Goal: Task Accomplishment & Management: Manage account settings

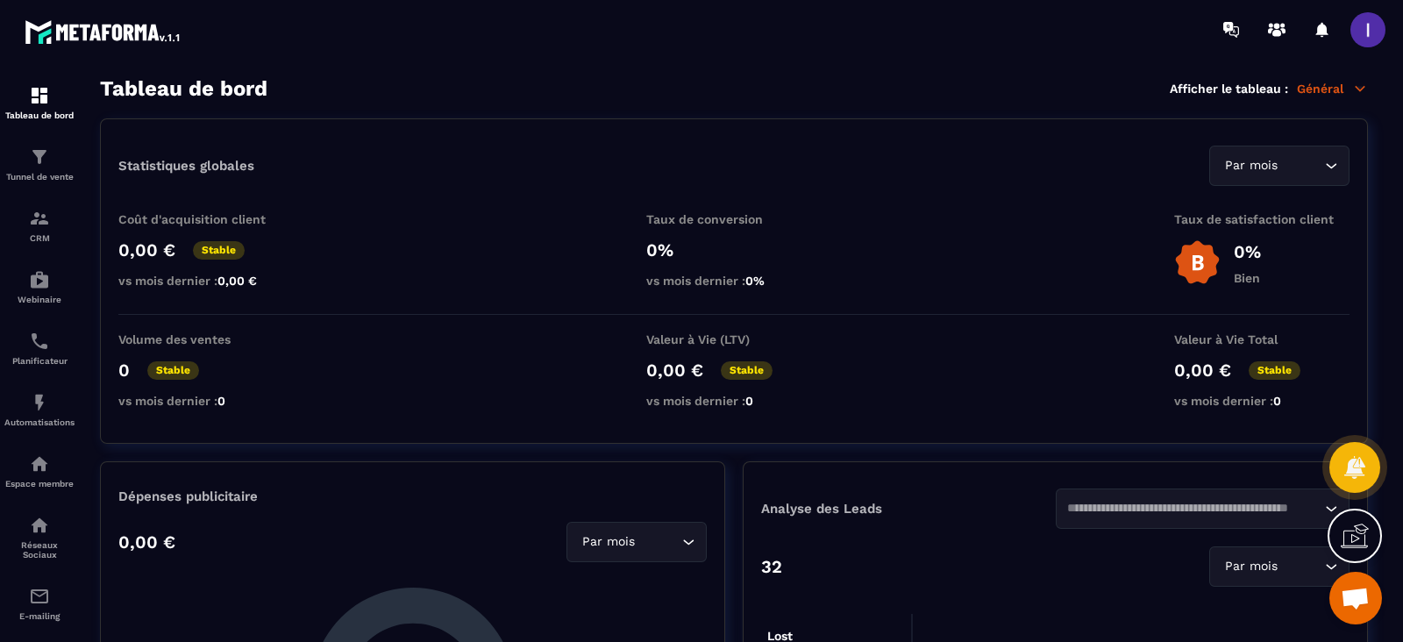
click at [1371, 40] on span at bounding box center [1367, 29] width 35 height 35
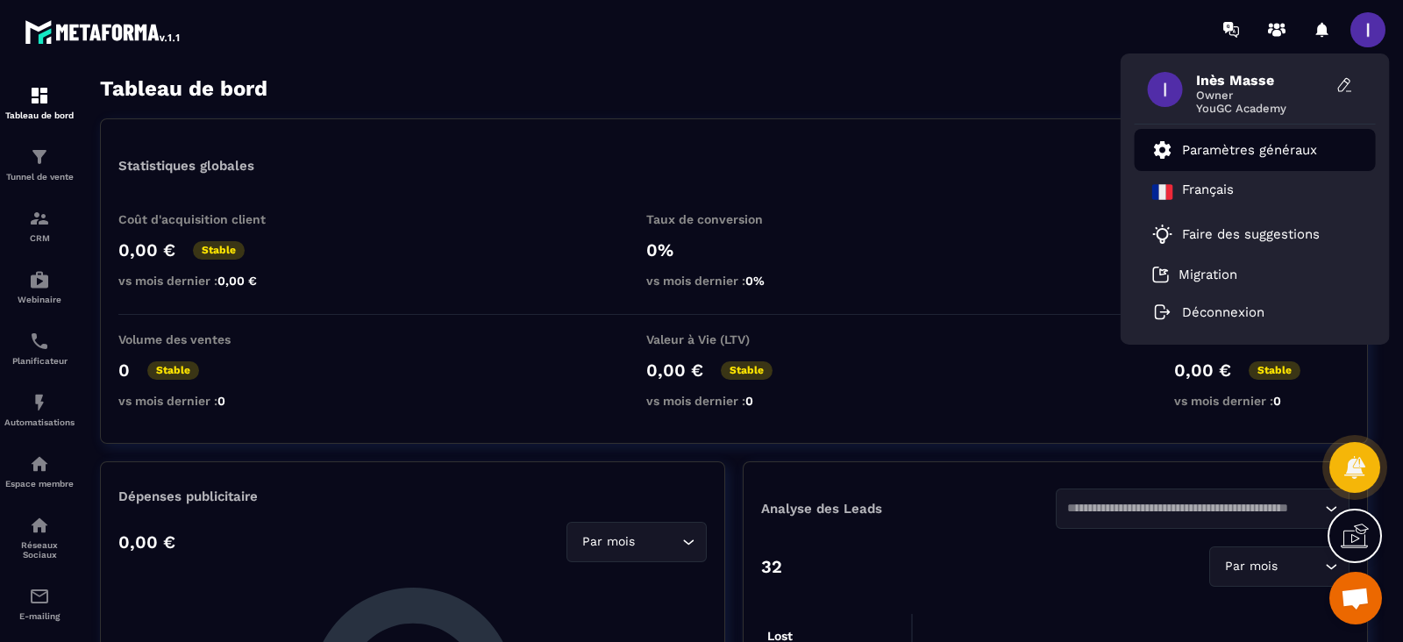
click at [1237, 146] on p "Paramètres généraux" at bounding box center [1249, 150] width 135 height 16
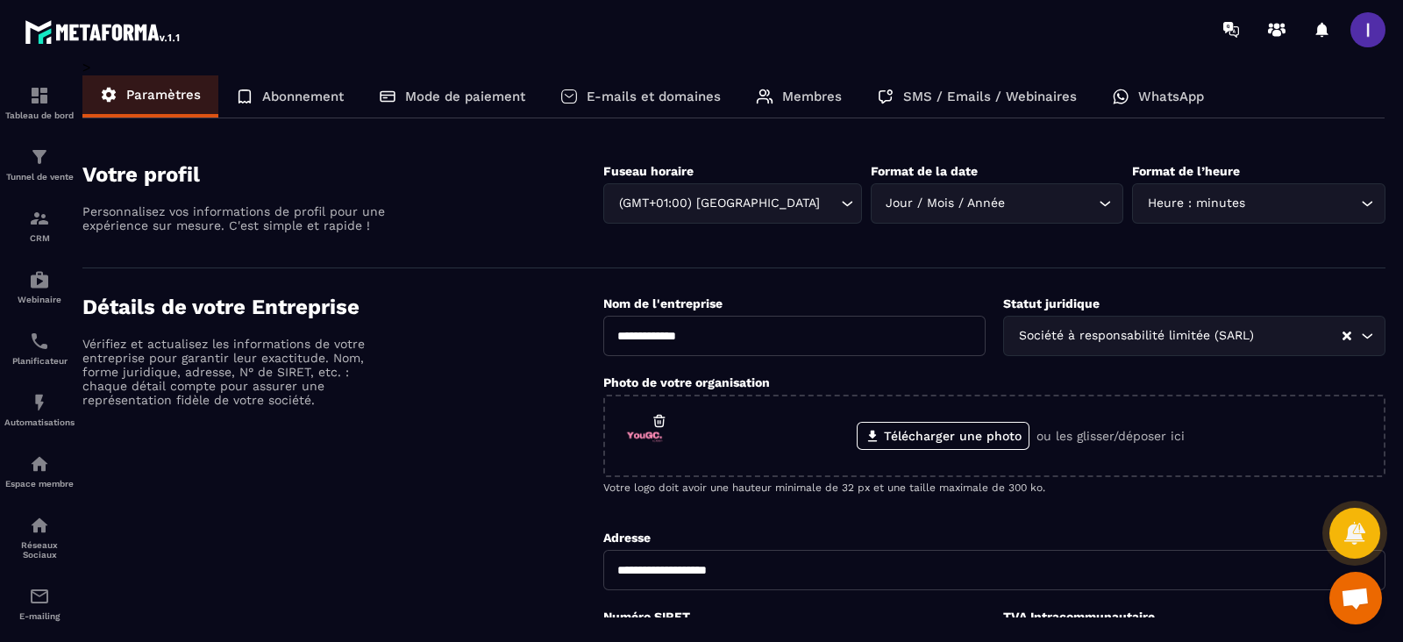
click at [812, 96] on p "Membres" at bounding box center [812, 97] width 60 height 16
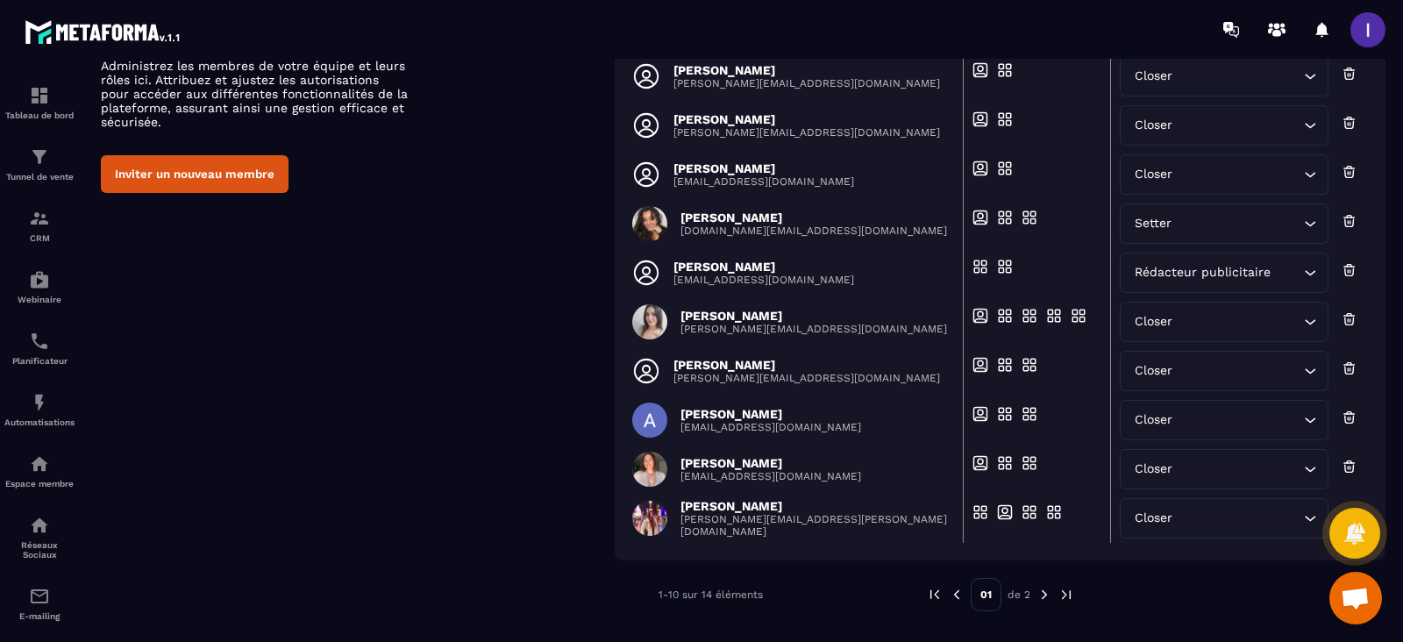
scroll to position [164, 0]
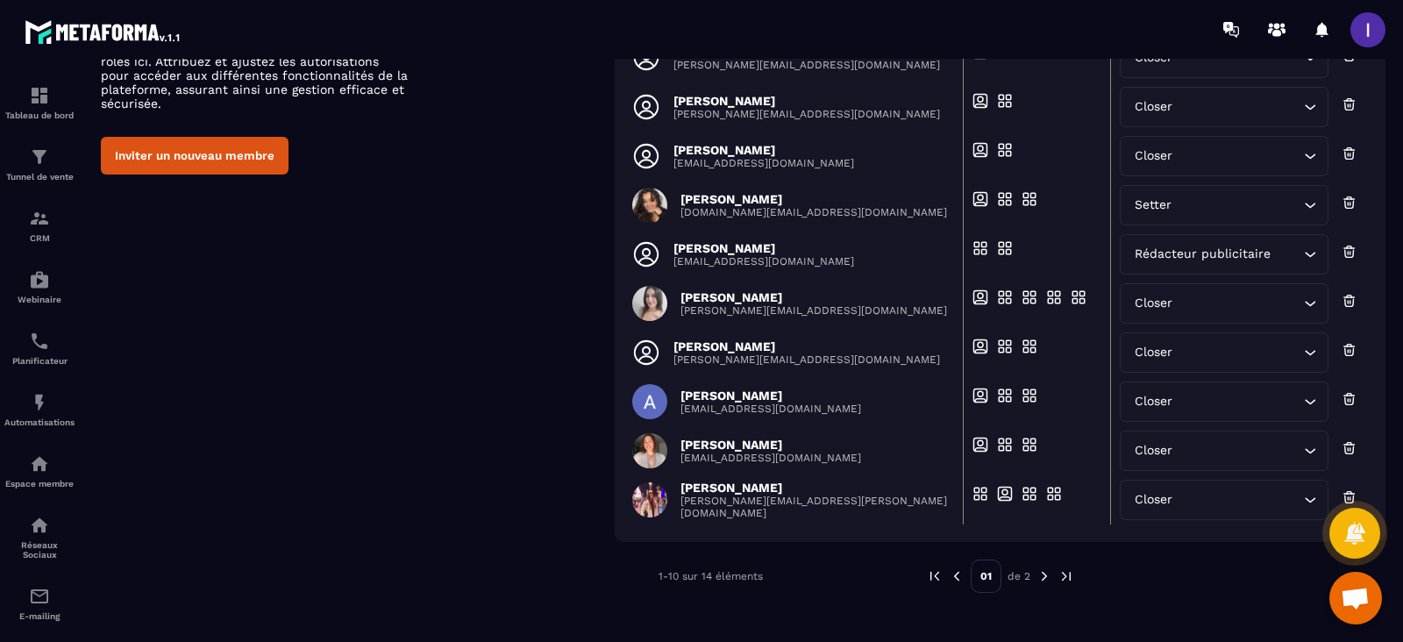
click at [1038, 576] on img at bounding box center [1044, 576] width 16 height 16
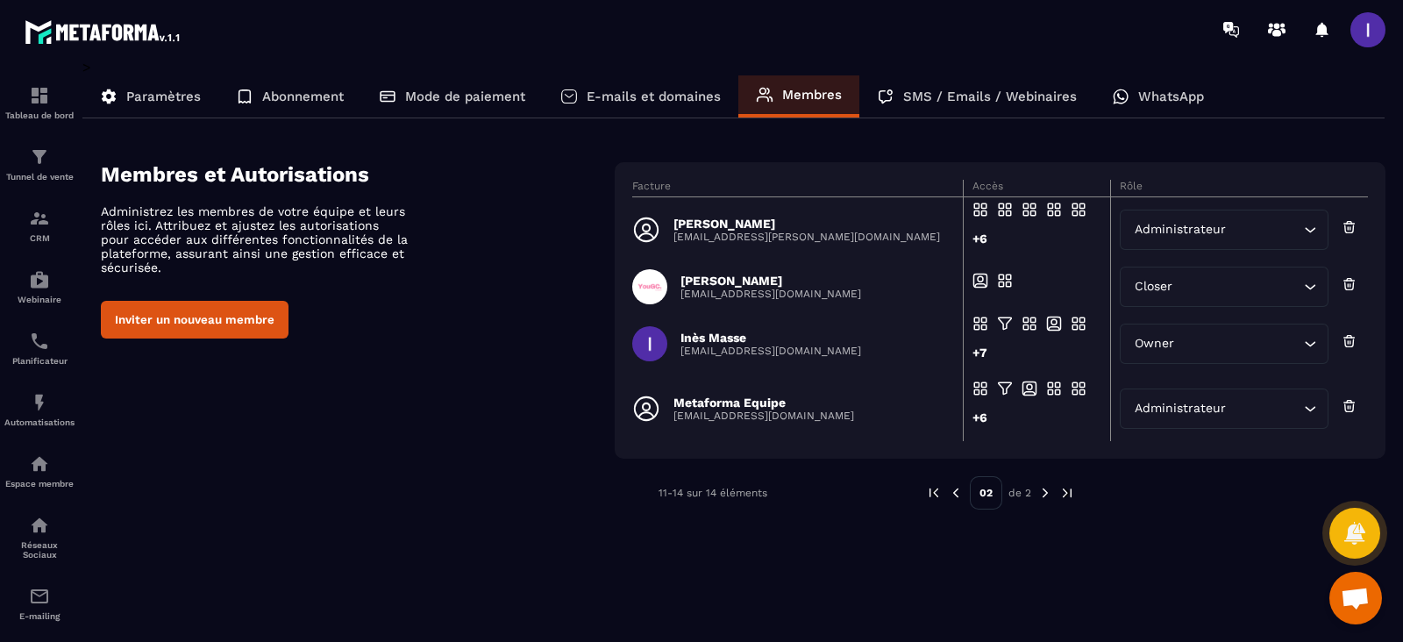
click at [1153, 282] on div "Closer" at bounding box center [1215, 286] width 173 height 19
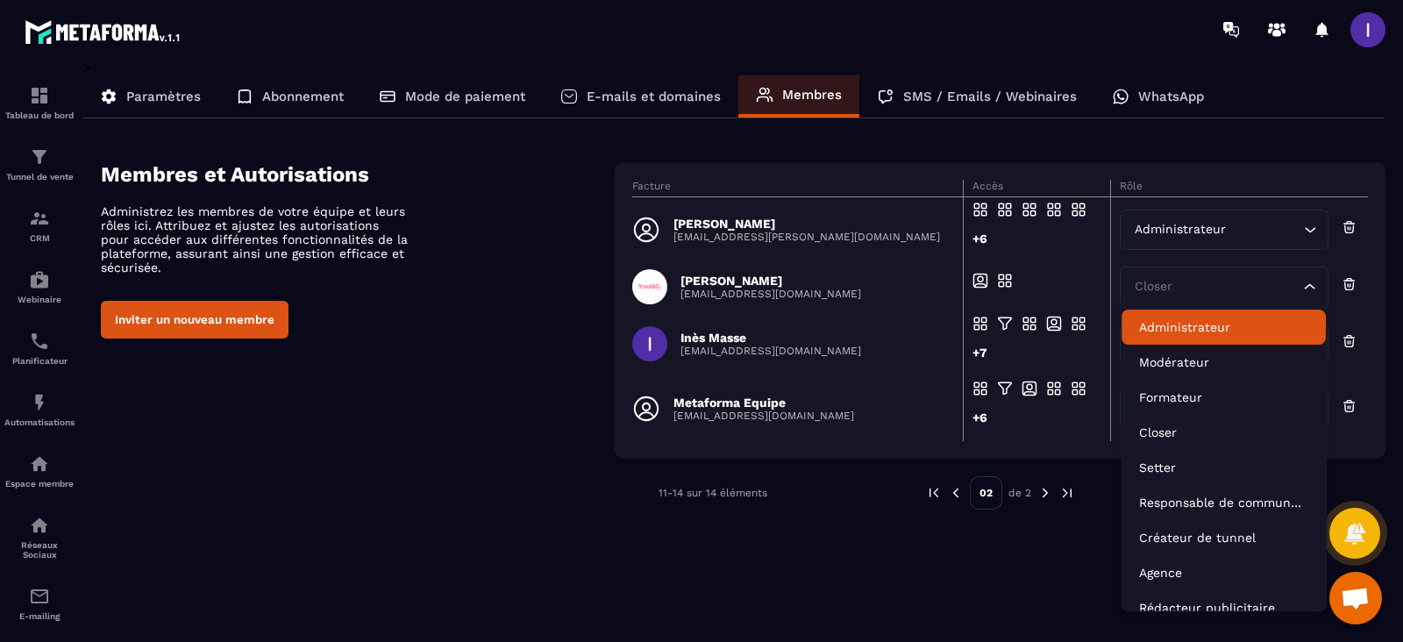
click at [1175, 323] on p "Administrateur" at bounding box center [1223, 327] width 169 height 18
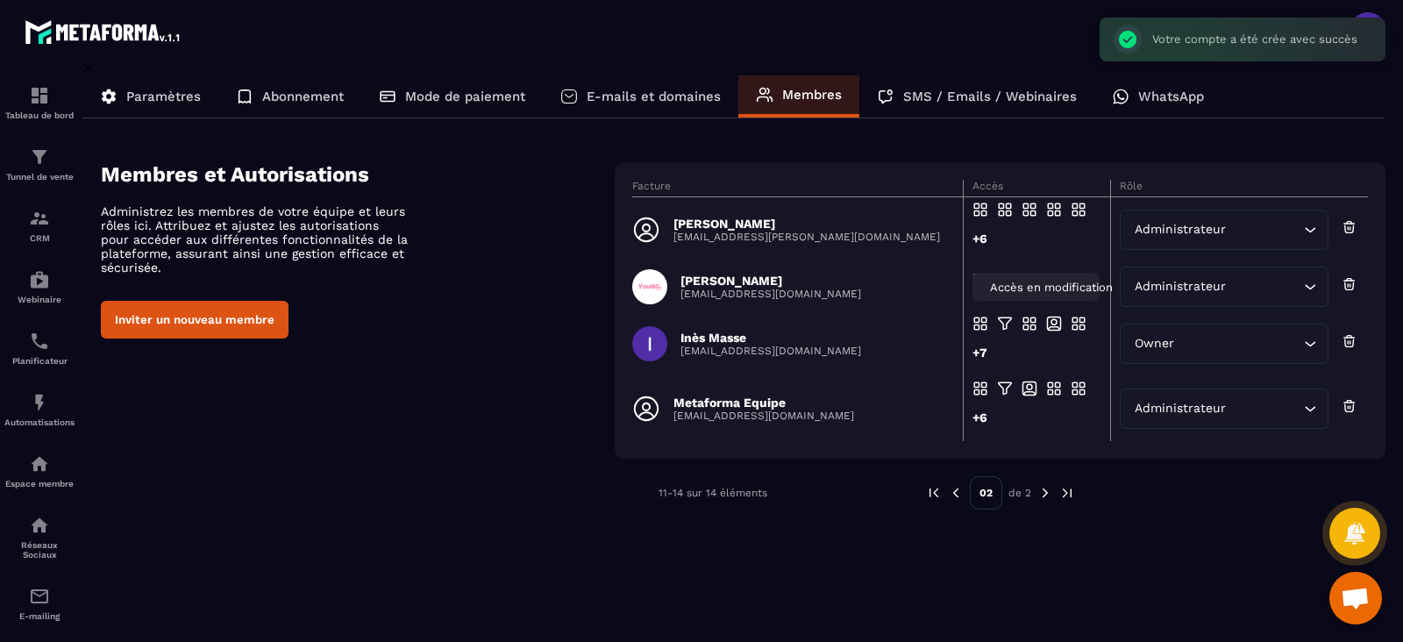
click at [1000, 281] on span "Accès en modification" at bounding box center [1051, 287] width 123 height 13
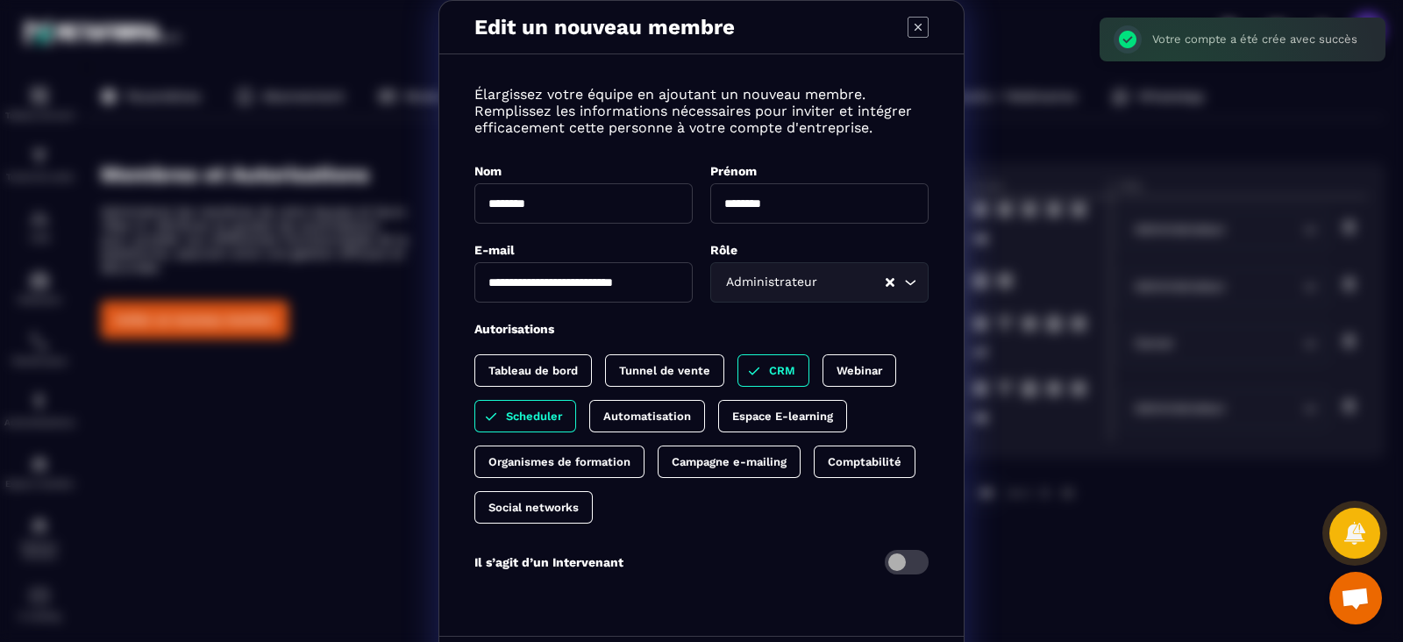
click at [537, 377] on p "Tableau de bord" at bounding box center [532, 370] width 89 height 13
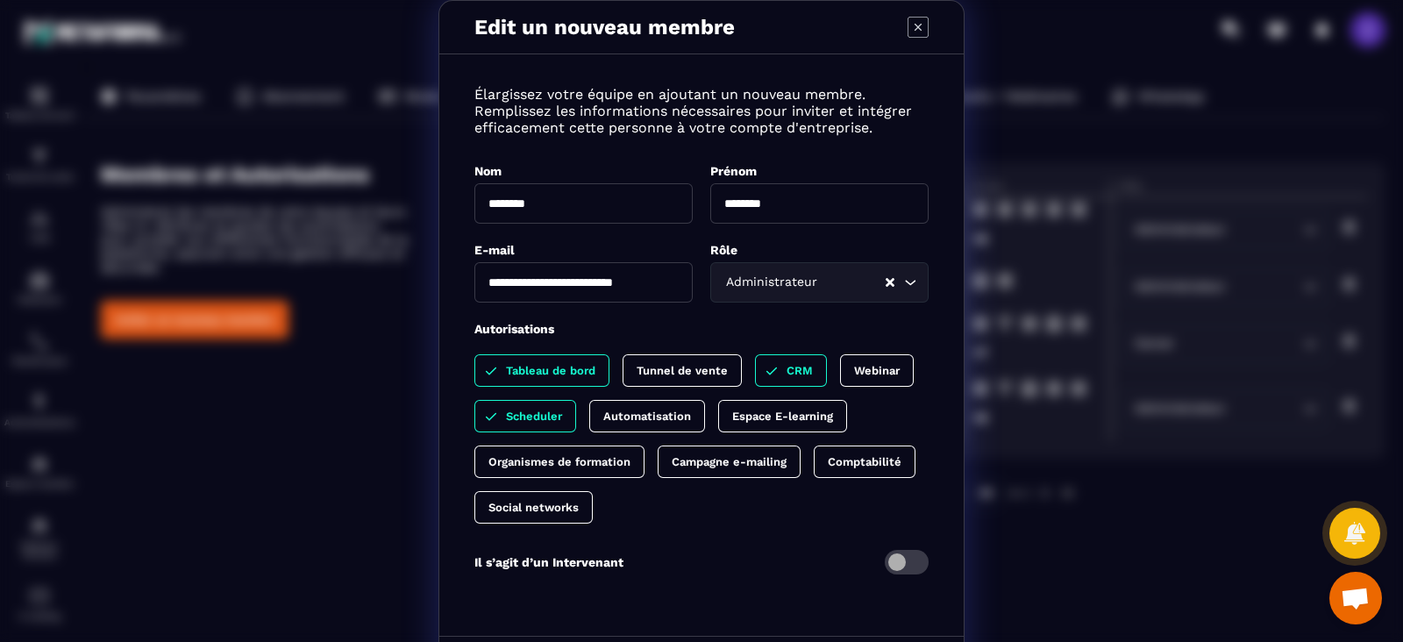
click at [657, 473] on div "Organismes de formation" at bounding box center [728, 461] width 143 height 32
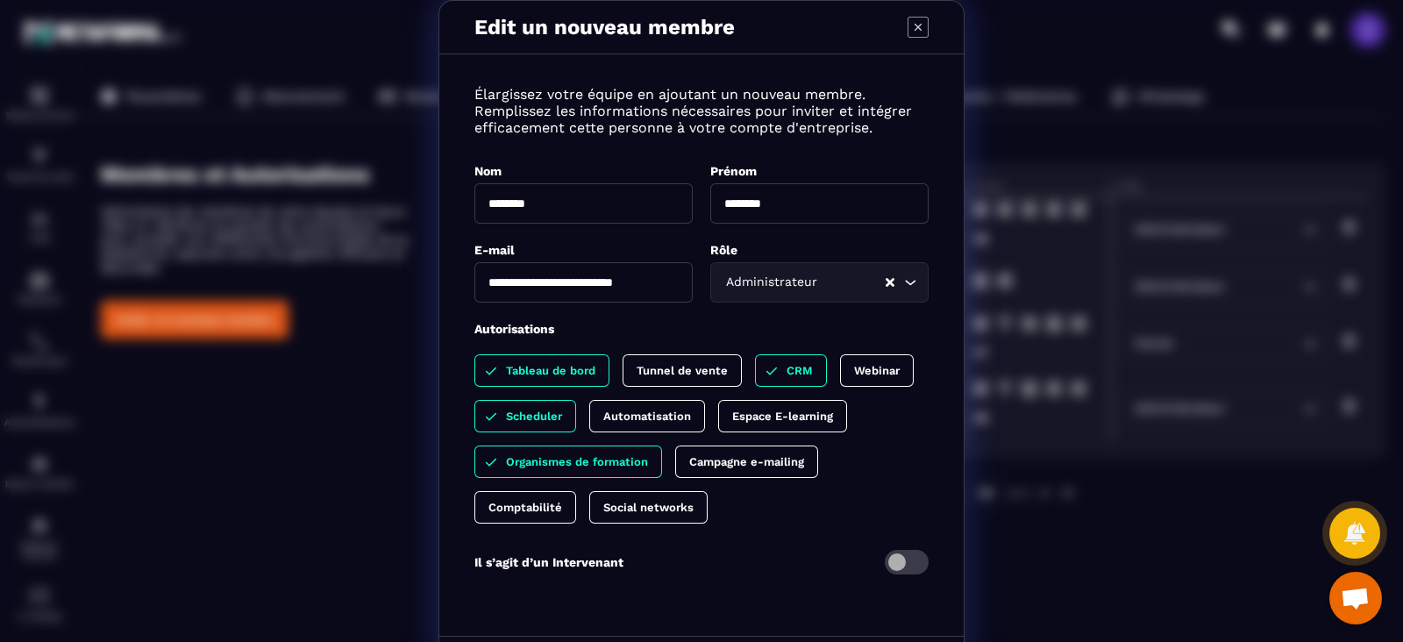
click at [522, 509] on p "Comptabilité" at bounding box center [525, 507] width 74 height 13
click at [625, 513] on p "Social networks" at bounding box center [666, 507] width 90 height 13
click at [594, 491] on div "Campagne e-mailing" at bounding box center [533, 507] width 119 height 32
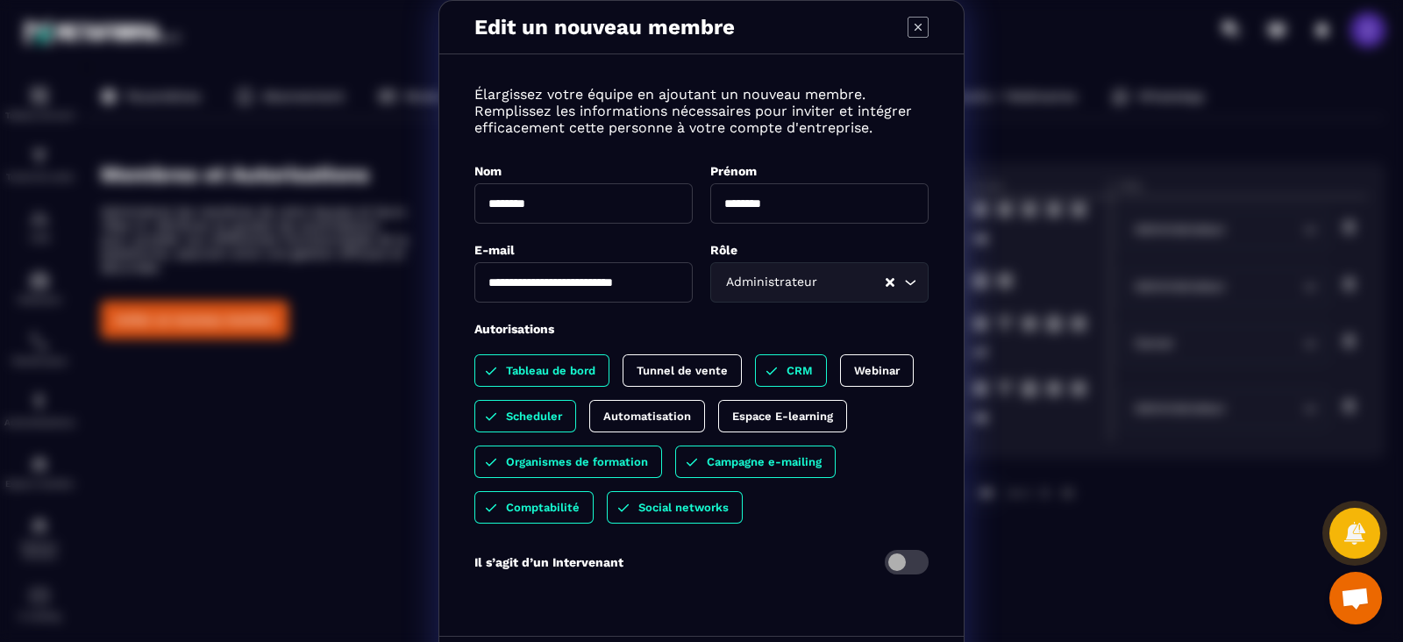
click at [734, 419] on p "Espace E-learning" at bounding box center [782, 415] width 101 height 13
click at [718, 432] on div "Automatisation" at bounding box center [791, 416] width 146 height 32
click at [672, 376] on p "Tunnel de vente" at bounding box center [681, 370] width 91 height 13
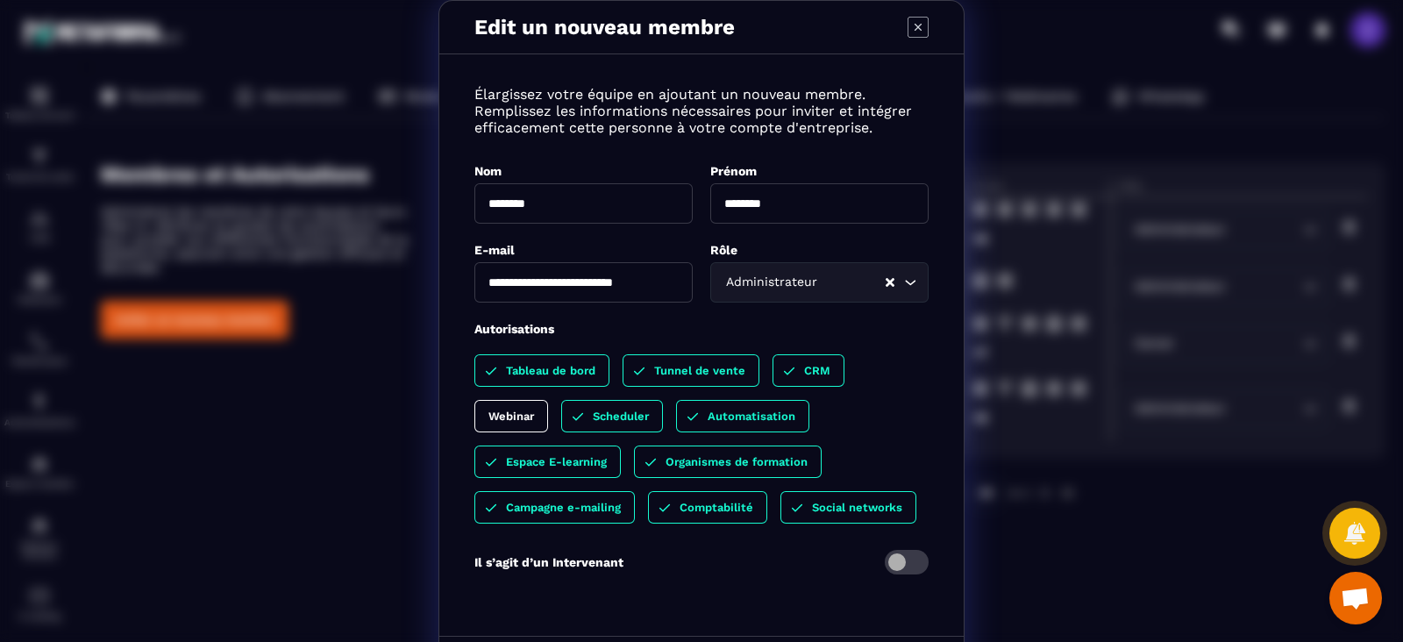
click at [516, 418] on p "Webinar" at bounding box center [511, 415] width 46 height 13
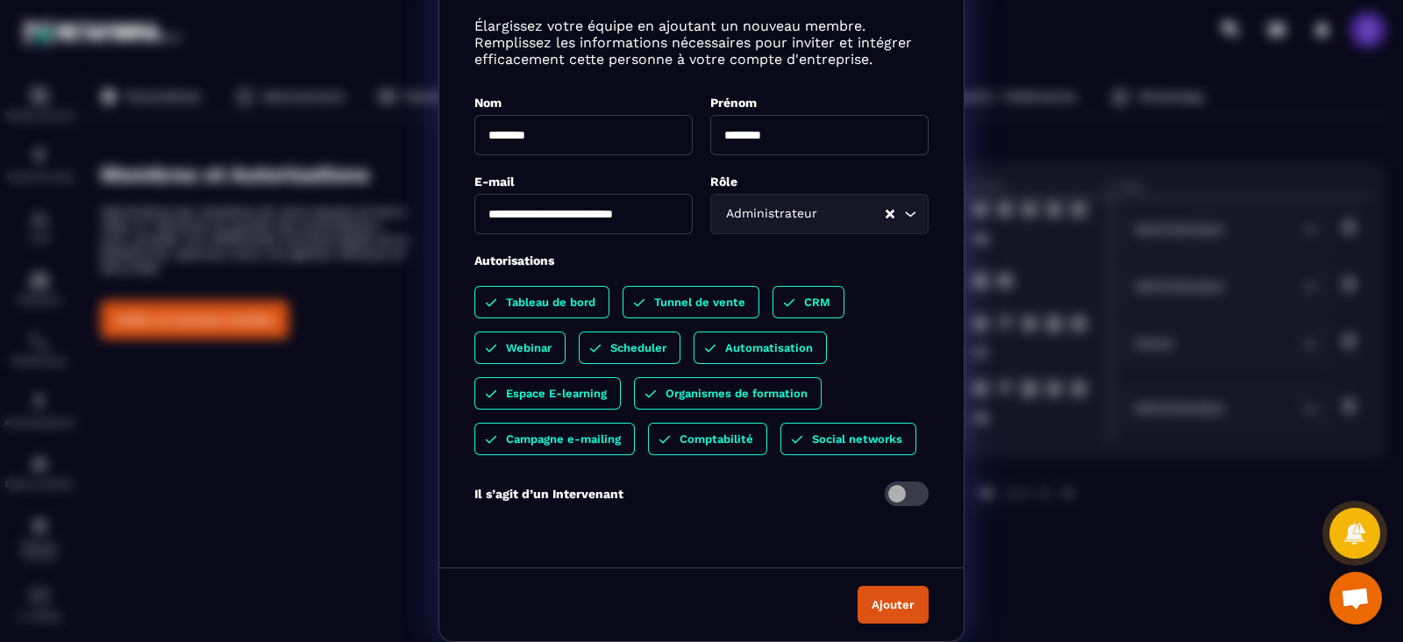
click at [888, 605] on button "Ajouter" at bounding box center [892, 605] width 71 height 38
